Goal: Communication & Community: Share content

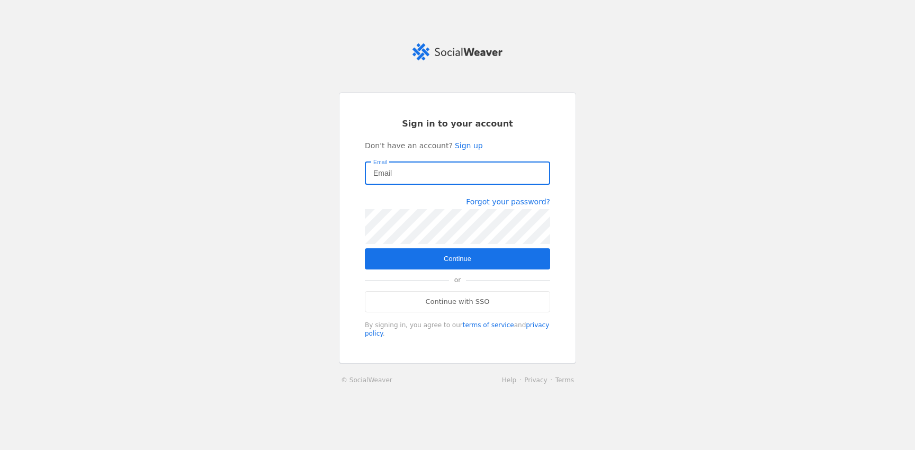
click at [426, 172] on input "Email" at bounding box center [457, 173] width 168 height 13
click at [0, 450] on com-1password-button at bounding box center [0, 450] width 0 height 0
click at [468, 175] on input "Email" at bounding box center [457, 173] width 168 height 13
type input "[PERSON_NAME][EMAIL_ADDRESS][DOMAIN_NAME]"
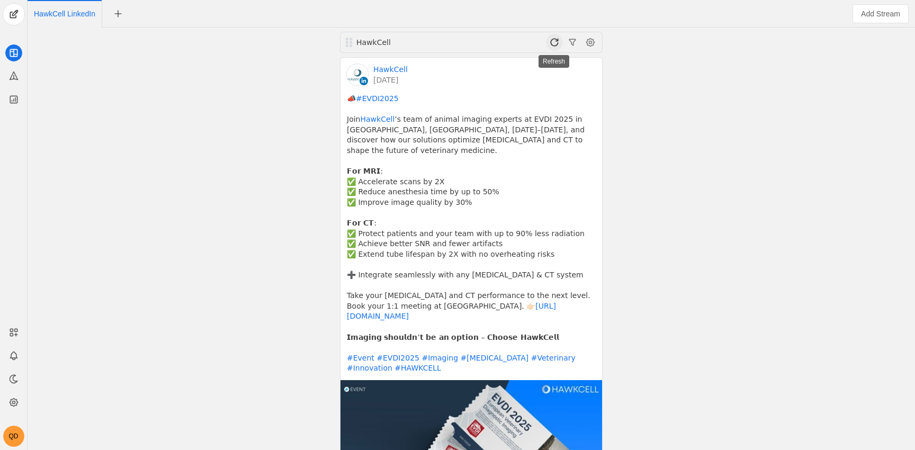
click at [560, 41] on span at bounding box center [554, 42] width 17 height 17
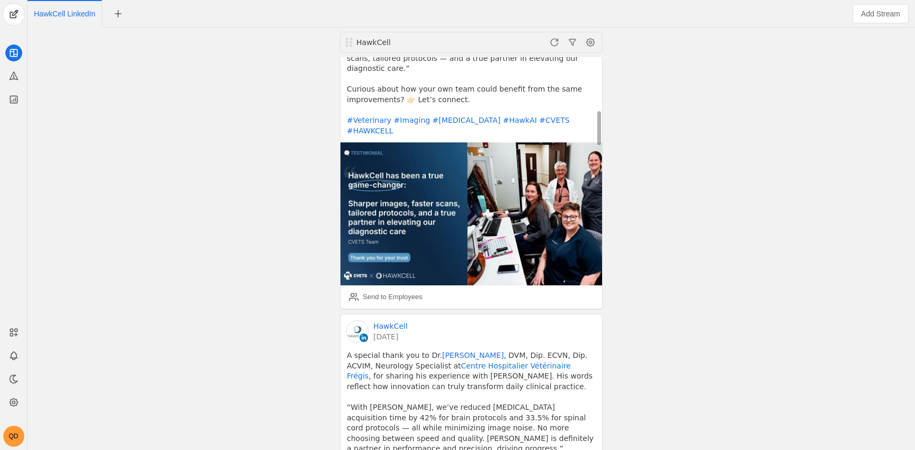
scroll to position [959, 0]
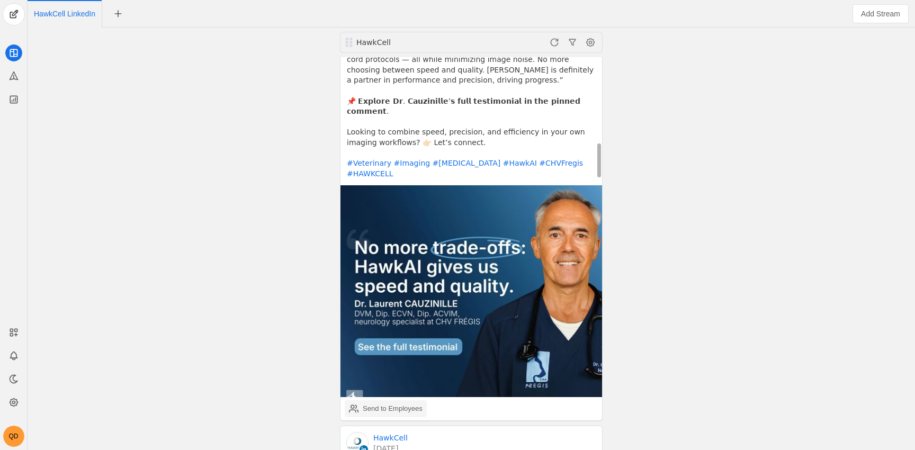
click at [398, 398] on div "Send to Employees" at bounding box center [386, 408] width 74 height 21
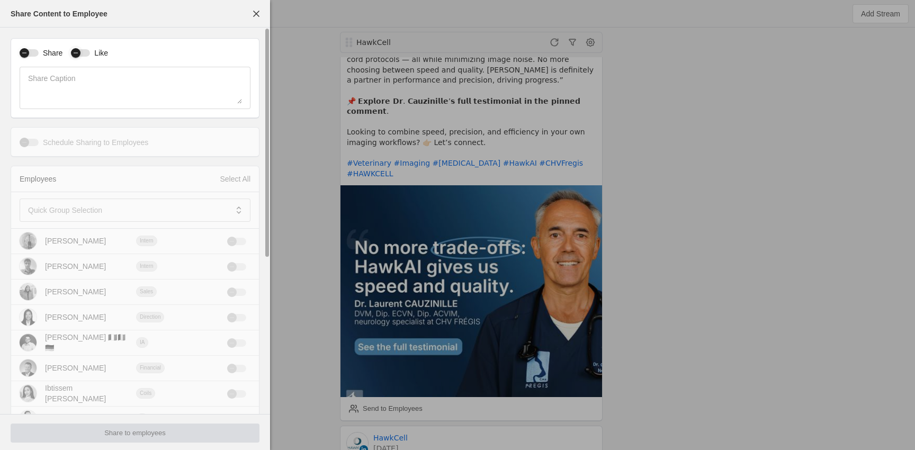
drag, startPoint x: 28, startPoint y: 52, endPoint x: 84, endPoint y: 55, distance: 55.7
click at [28, 52] on div "button" at bounding box center [25, 53] width 10 height 10
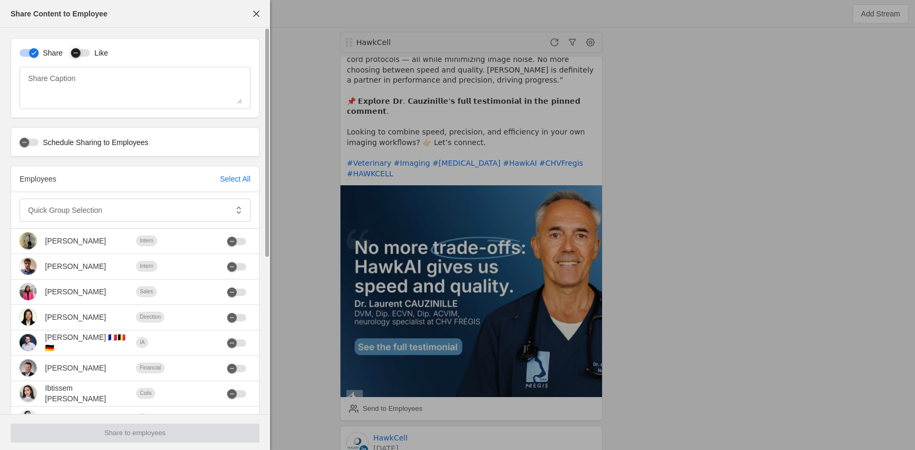
click at [84, 55] on button "Like" at bounding box center [80, 52] width 19 height 7
click at [225, 180] on div "Select All" at bounding box center [235, 179] width 31 height 11
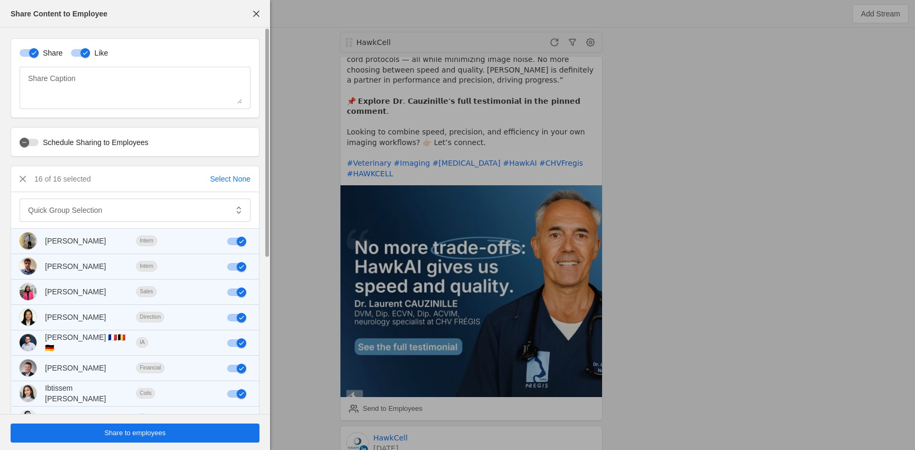
click at [158, 440] on span "undefined" at bounding box center [135, 433] width 249 height 19
